Goal: Check status

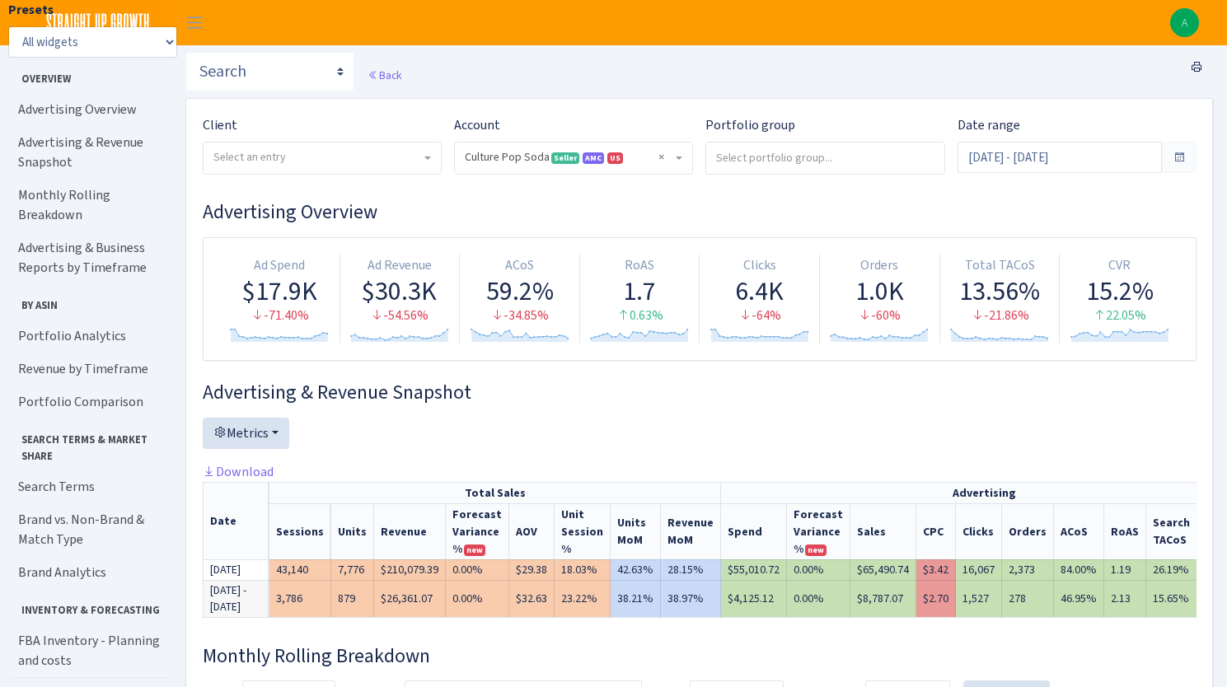
select select "1581829893696978"
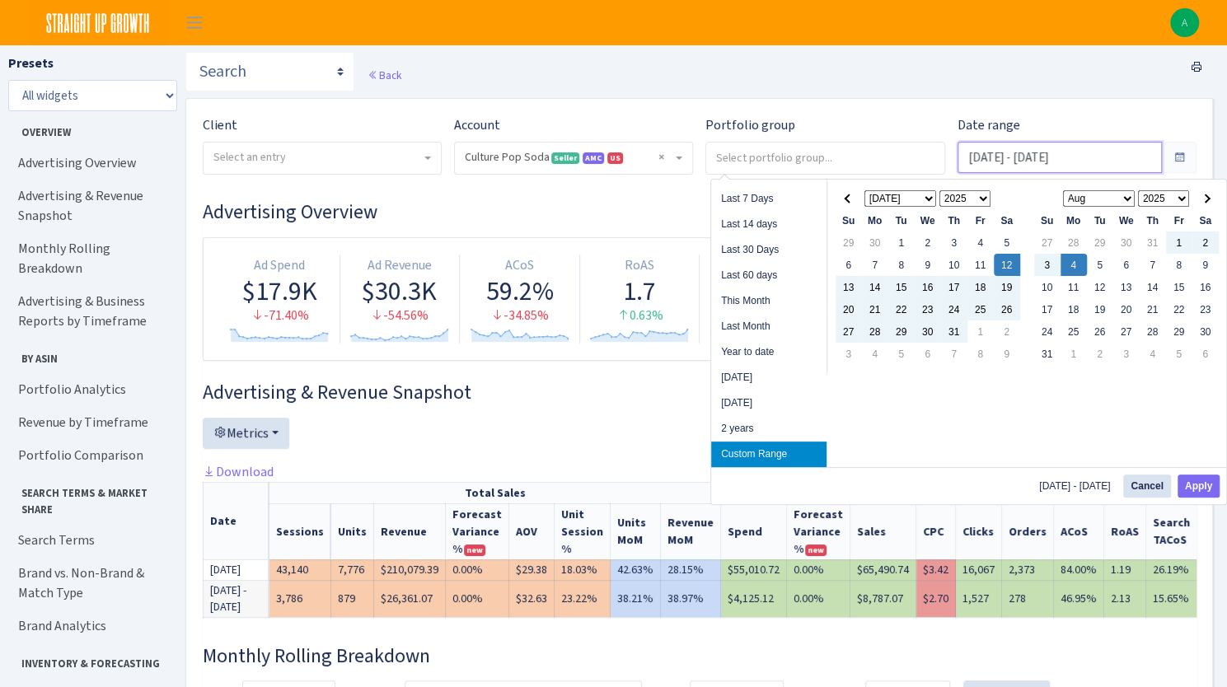
click at [1111, 161] on input "[DATE] - [DATE]" at bounding box center [1060, 157] width 204 height 31
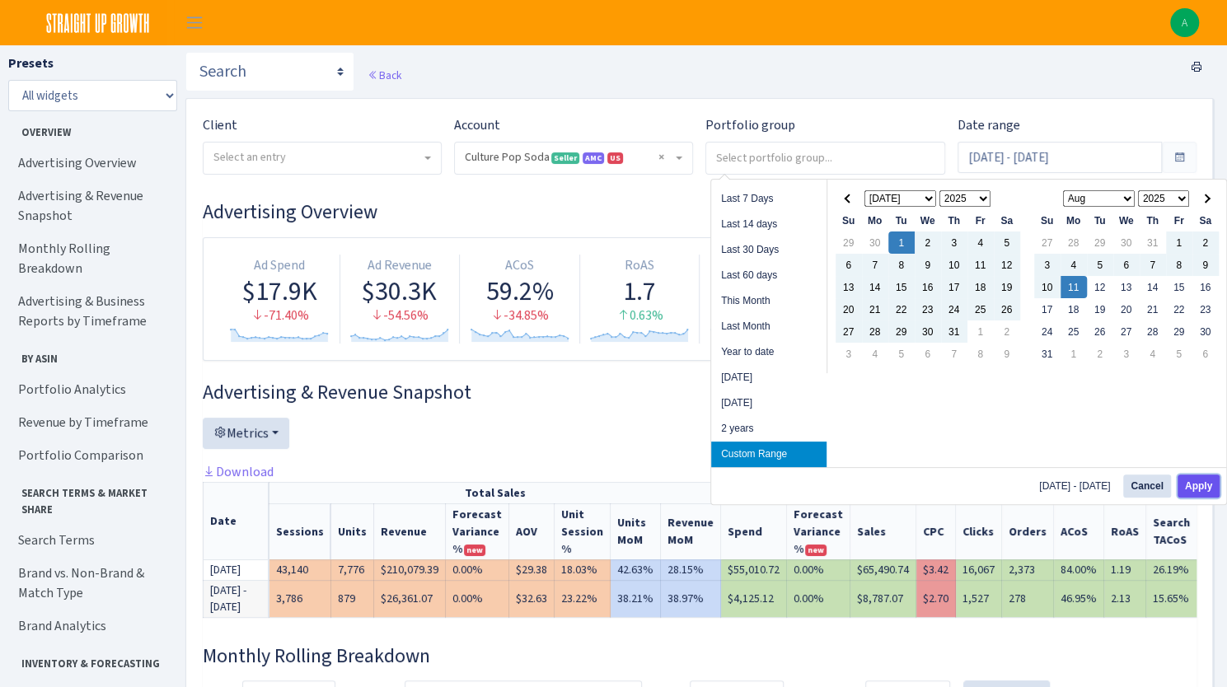
click at [1214, 479] on button "Apply" at bounding box center [1199, 486] width 42 height 23
type input "[DATE] - [DATE]"
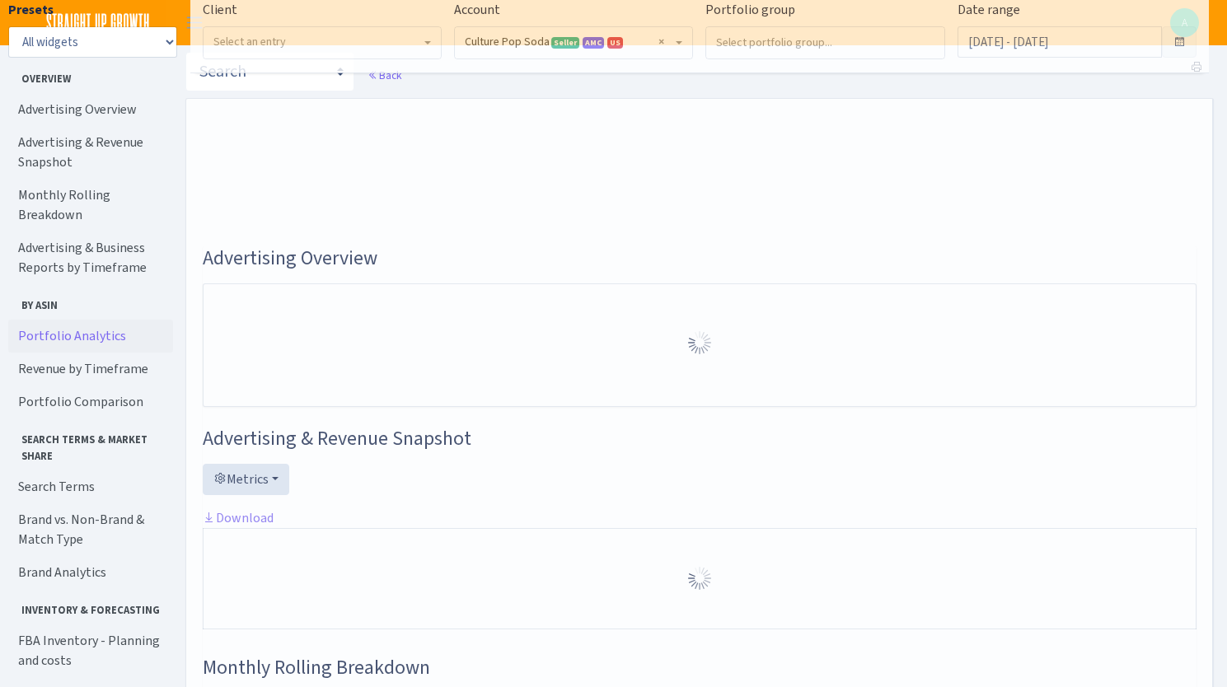
select select "1581829893696978"
